Goal: Browse casually

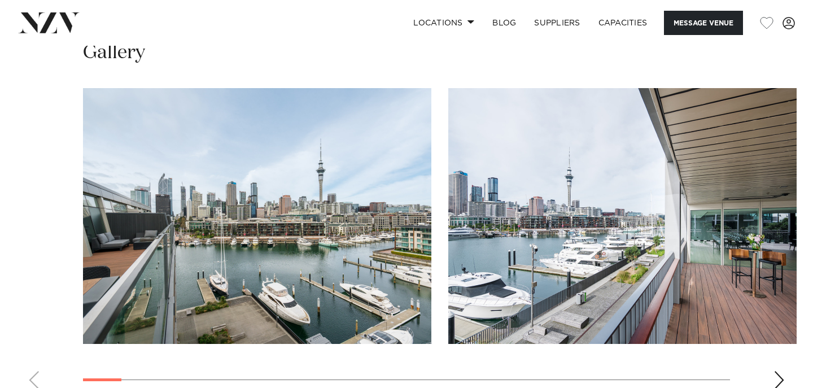
scroll to position [1337, 0]
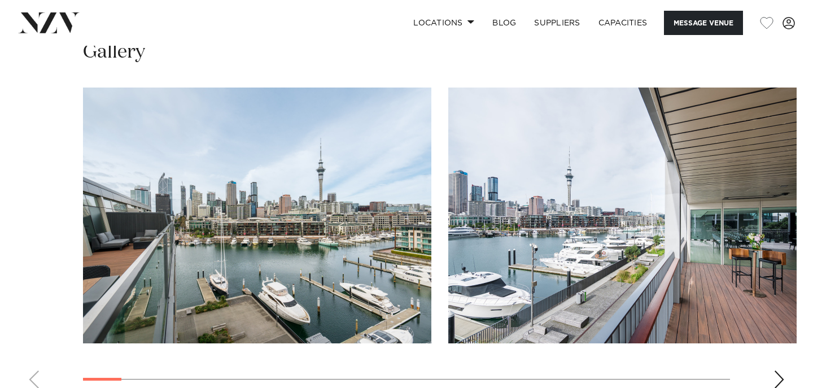
click at [774, 371] on div "Next slide" at bounding box center [779, 380] width 11 height 18
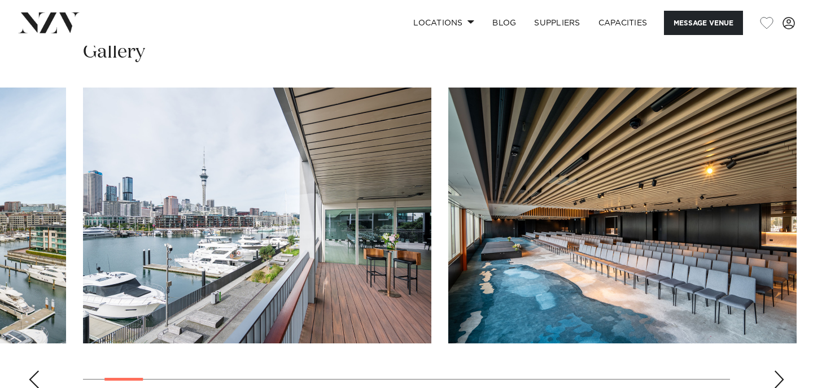
click at [774, 371] on div "Next slide" at bounding box center [779, 380] width 11 height 18
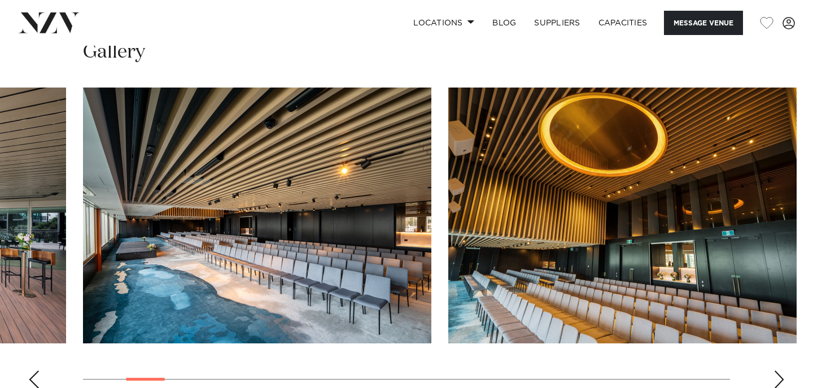
click at [774, 371] on div "Next slide" at bounding box center [779, 380] width 11 height 18
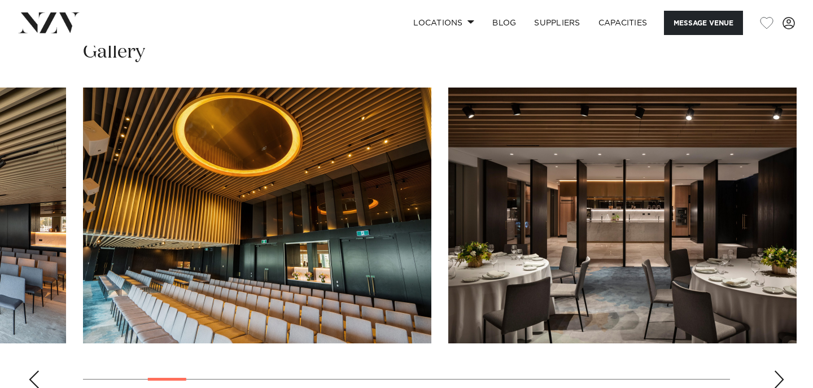
click at [774, 371] on div "Next slide" at bounding box center [779, 380] width 11 height 18
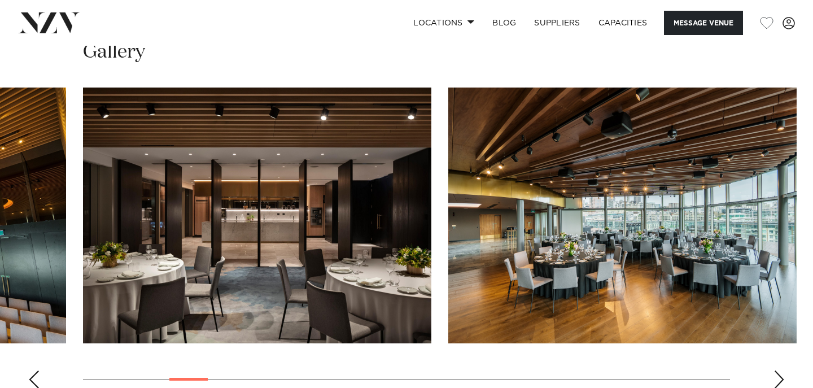
click at [774, 371] on div "Next slide" at bounding box center [779, 380] width 11 height 18
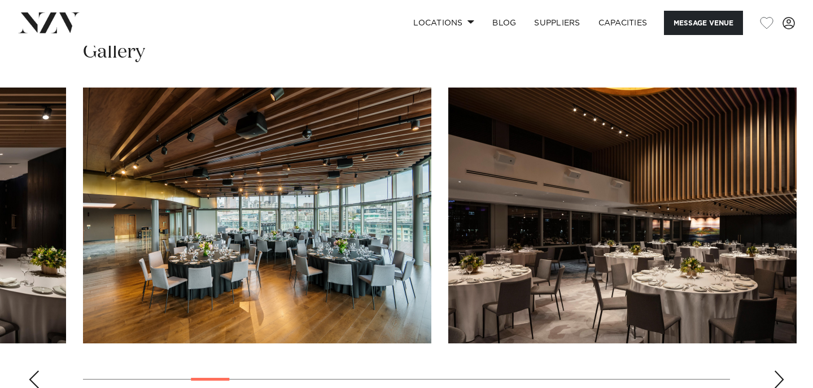
click at [774, 371] on div "Next slide" at bounding box center [779, 380] width 11 height 18
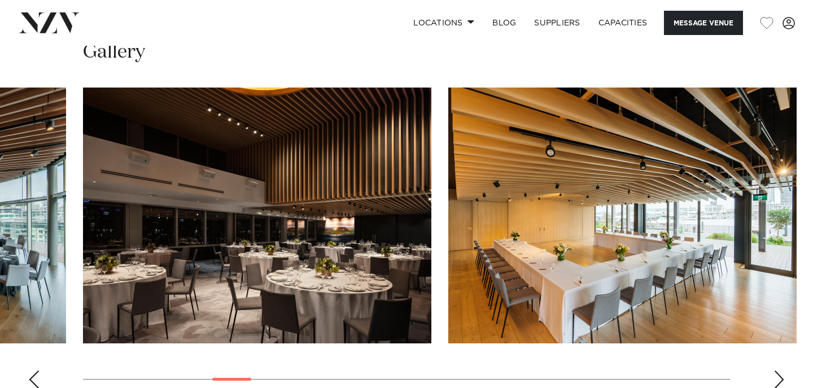
click at [774, 371] on div "Next slide" at bounding box center [779, 380] width 11 height 18
